Goal: Use online tool/utility: Utilize a website feature to perform a specific function

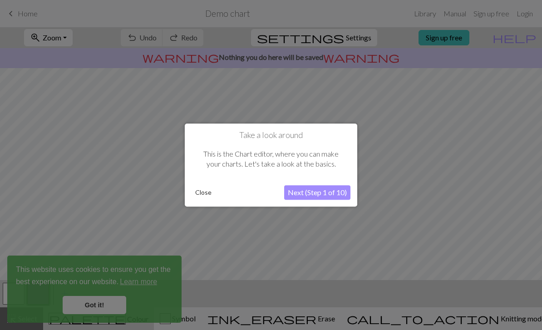
click at [203, 191] on button "Close" at bounding box center [203, 193] width 24 height 14
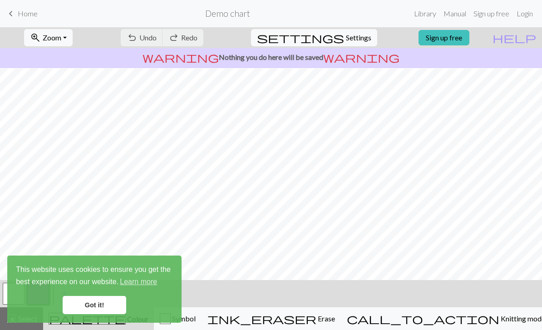
scroll to position [119, 0]
click at [109, 307] on link "Got it!" at bounding box center [95, 305] width 64 height 18
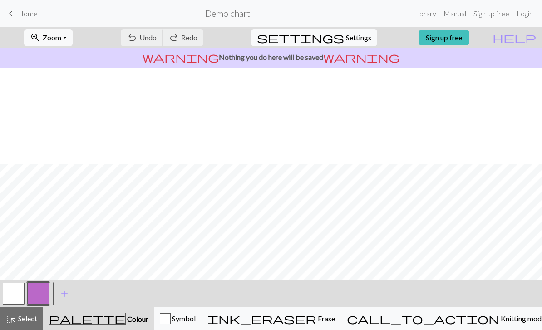
scroll to position [0, 0]
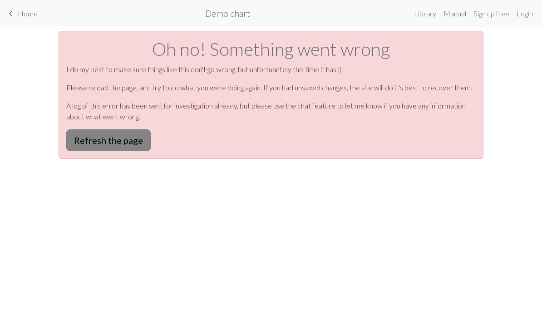
click at [126, 140] on button "Refresh the page" at bounding box center [108, 140] width 84 height 22
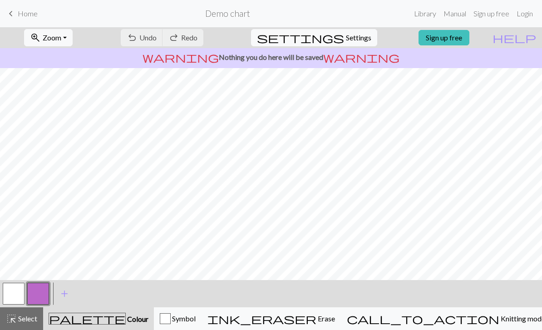
click at [14, 289] on button "button" at bounding box center [14, 294] width 22 height 22
click at [19, 289] on button "button" at bounding box center [14, 294] width 22 height 22
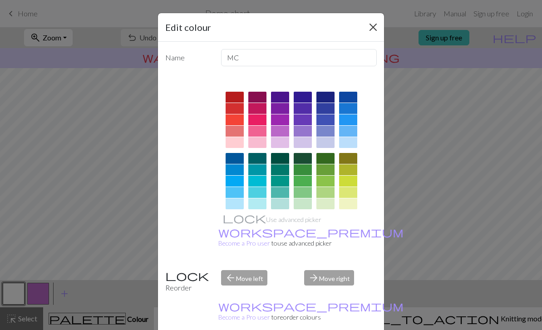
click at [374, 27] on button "Close" at bounding box center [373, 27] width 15 height 15
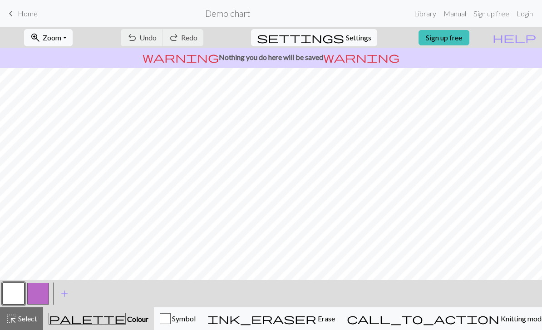
click at [23, 288] on button "button" at bounding box center [14, 294] width 22 height 22
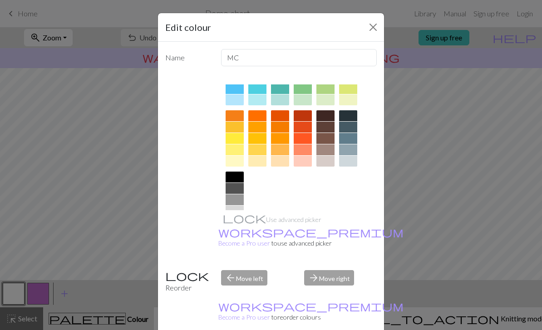
scroll to position [103, 0]
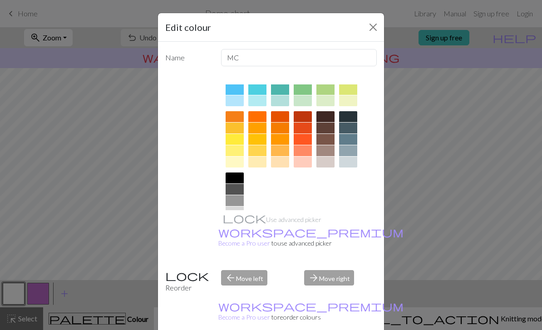
click at [321, 293] on div "arrow_forward Move right" at bounding box center [340, 281] width 83 height 23
click at [376, 25] on button "Close" at bounding box center [373, 27] width 15 height 15
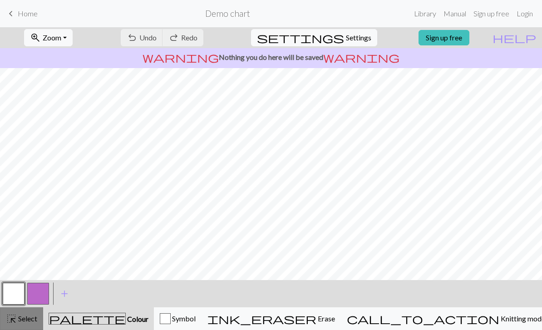
click at [21, 317] on span "Select" at bounding box center [27, 318] width 20 height 9
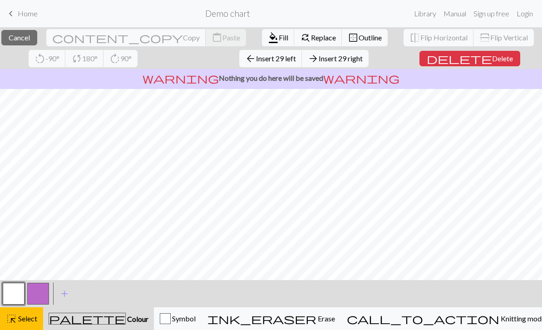
click at [19, 289] on button "button" at bounding box center [14, 294] width 22 height 22
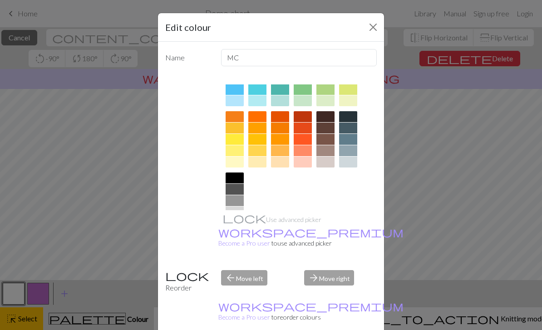
click at [328, 293] on div "arrow_forward Move right" at bounding box center [340, 281] width 83 height 23
click at [352, 292] on div "arrow_forward Move right" at bounding box center [340, 281] width 83 height 23
click at [389, 25] on div "Edit colour Name MC Use advanced picker workspace_premium Become a Pro user to …" at bounding box center [271, 165] width 542 height 330
click at [388, 25] on nav "keyboard_arrow_left Home Demo chart Library Manual Sign up free Login" at bounding box center [271, 13] width 542 height 27
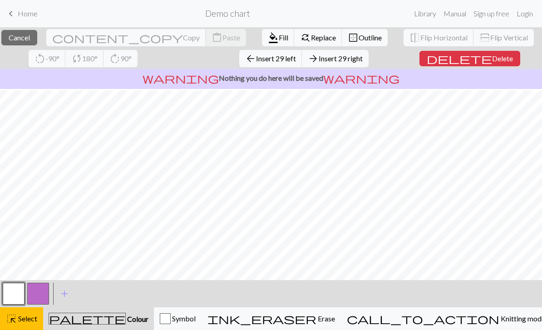
scroll to position [4, 0]
click at [279, 34] on span "Fill" at bounding box center [284, 37] width 10 height 9
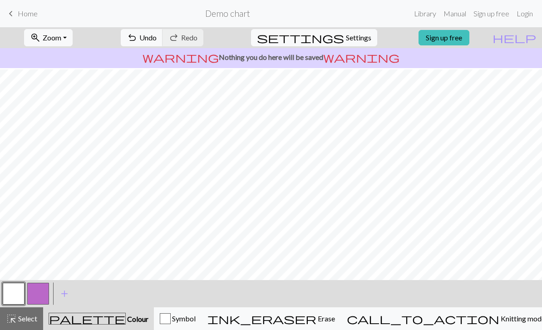
scroll to position [119, 0]
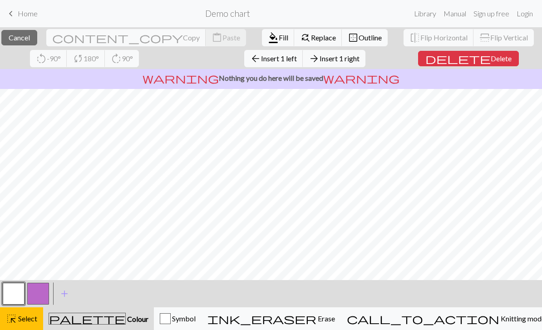
click at [300, 78] on div "close Cancel content_copy Copy content_paste Paste format_color_fill Fill find_…" at bounding box center [271, 178] width 542 height 303
click at [164, 67] on div "close Cancel content_copy Copy content_paste Paste format_color_fill Fill find_…" at bounding box center [271, 48] width 542 height 42
click at [358, 37] on span "Outline" at bounding box center [369, 37] width 23 height 9
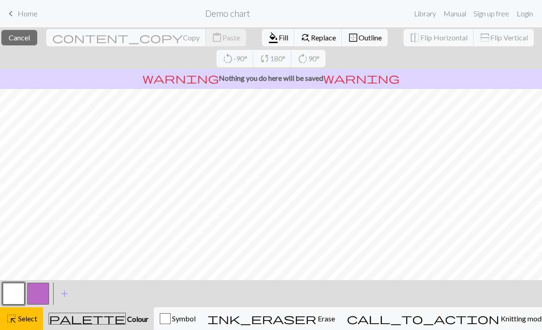
click at [42, 296] on button "button" at bounding box center [38, 294] width 22 height 22
click at [15, 294] on button "button" at bounding box center [14, 294] width 22 height 22
click at [54, 293] on button "add Add a colour" at bounding box center [64, 293] width 23 height 23
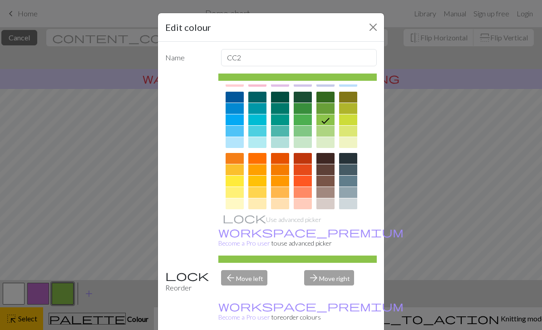
scroll to position [7, 0]
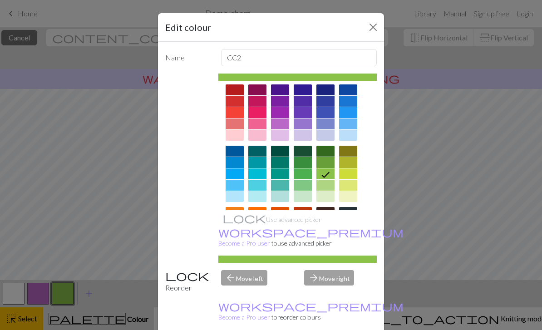
click at [283, 122] on div at bounding box center [280, 123] width 18 height 11
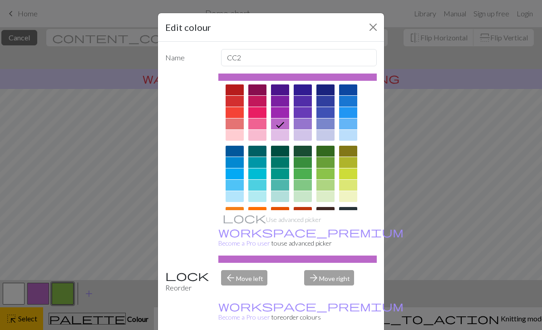
click at [417, 272] on div "Edit colour Name CC2 Use advanced picker workspace_premium Become a Pro user to…" at bounding box center [271, 165] width 542 height 330
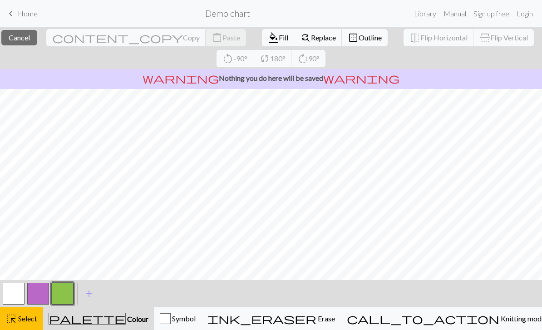
click at [39, 292] on button "button" at bounding box center [38, 294] width 22 height 22
click at [279, 39] on span "Fill" at bounding box center [284, 37] width 10 height 9
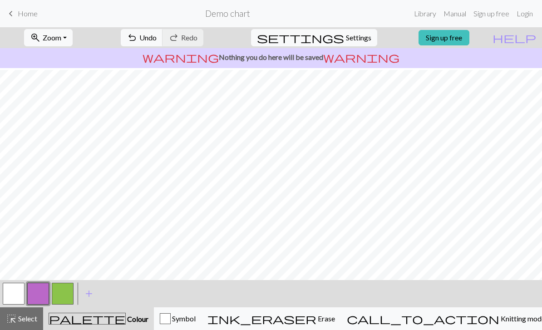
scroll to position [108, 0]
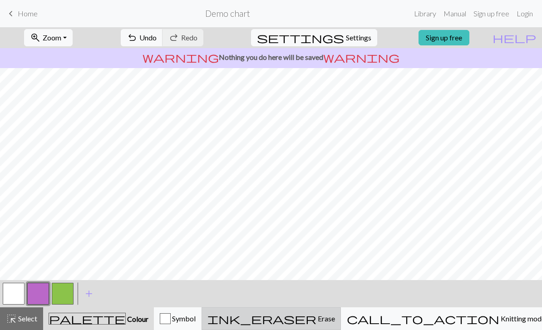
click at [335, 318] on span "Erase" at bounding box center [325, 318] width 19 height 9
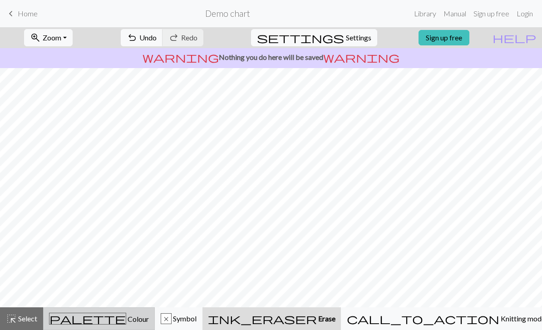
click at [132, 316] on div "palette Colour Colour" at bounding box center [99, 319] width 100 height 12
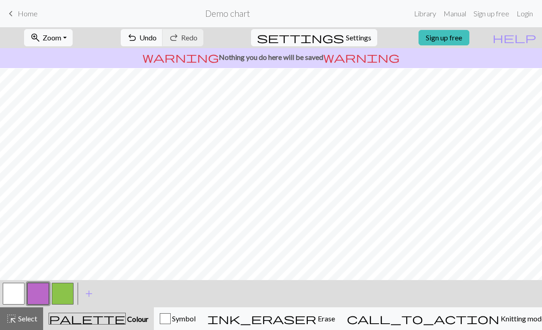
scroll to position [119, 0]
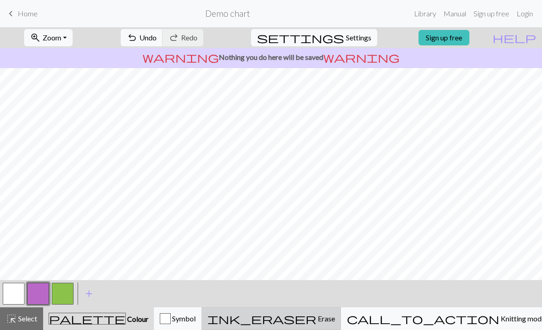
click at [335, 321] on span "Erase" at bounding box center [325, 318] width 19 height 9
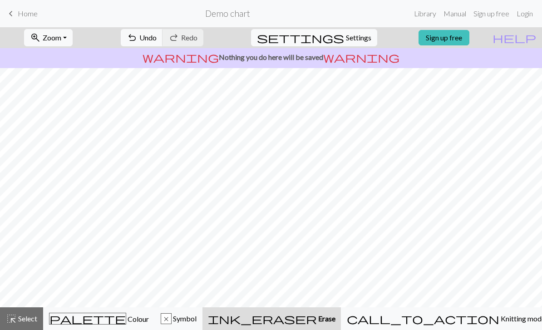
scroll to position [92, 0]
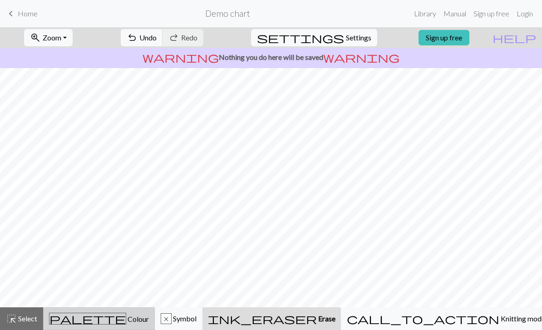
click at [127, 315] on div "palette Colour Colour" at bounding box center [99, 319] width 100 height 12
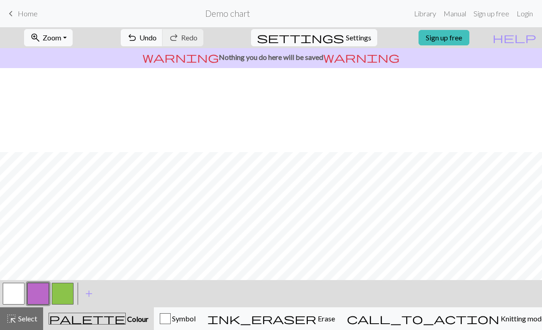
scroll to position [0, 0]
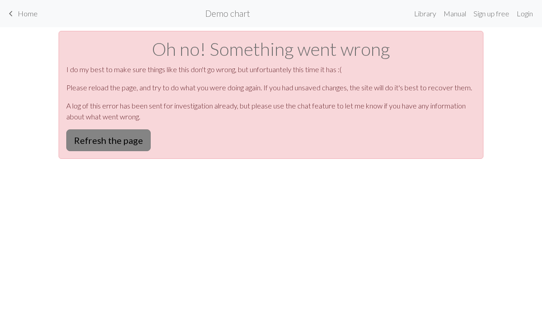
click at [109, 142] on button "Refresh the page" at bounding box center [108, 140] width 84 height 22
